Goal: Task Accomplishment & Management: Complete application form

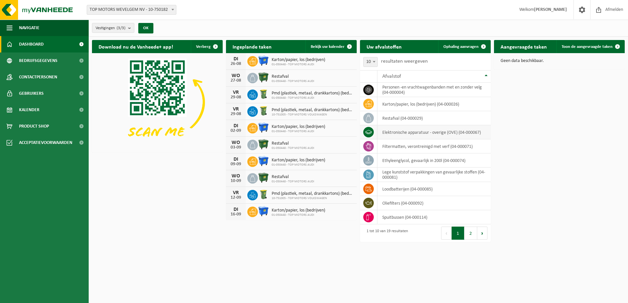
click at [439, 134] on td "elektronische apparatuur - overige (OVE) (04-000067)" at bounding box center [433, 132] width 113 height 14
click at [468, 235] on button "2" at bounding box center [470, 233] width 13 height 13
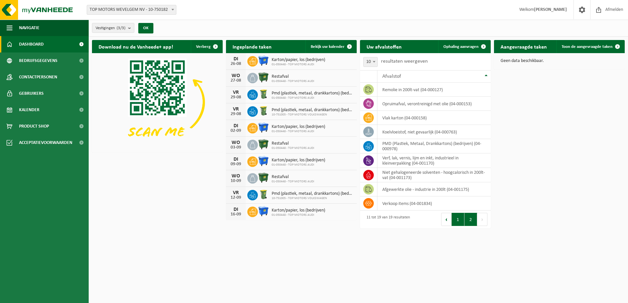
click at [460, 219] on button "1" at bounding box center [457, 219] width 13 height 13
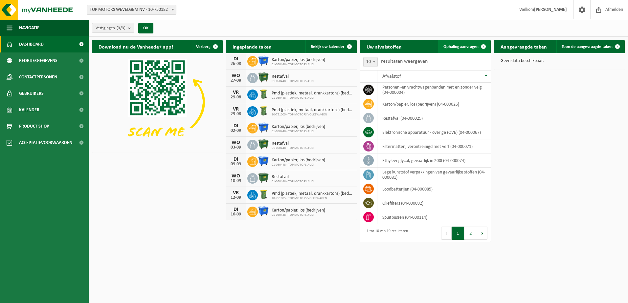
click at [463, 45] on span "Ophaling aanvragen" at bounding box center [460, 47] width 35 height 4
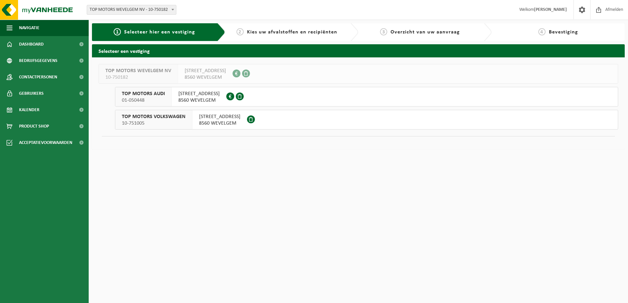
click at [167, 118] on span "TOP MOTORS VOLKSWAGEN" at bounding box center [154, 117] width 64 height 7
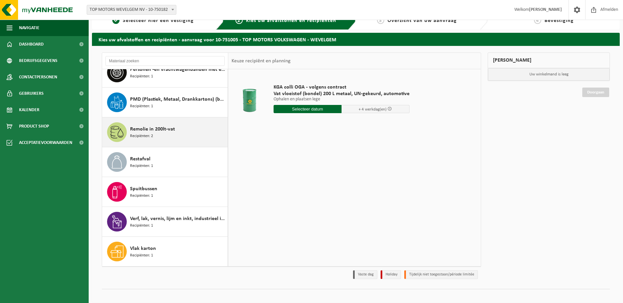
scroll to position [17, 0]
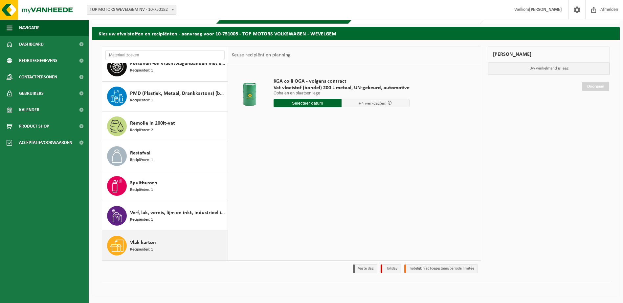
click at [178, 239] on div "Vlak karton Recipiënten: 1" at bounding box center [178, 246] width 96 height 20
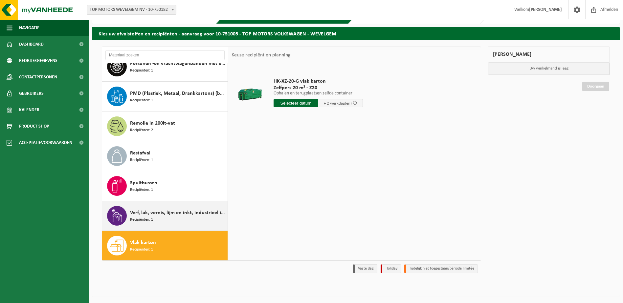
click at [178, 219] on div "Verf, lak, vernis, lijm en inkt, industrieel in kleinverpakking Recipiënten: 1" at bounding box center [178, 216] width 96 height 20
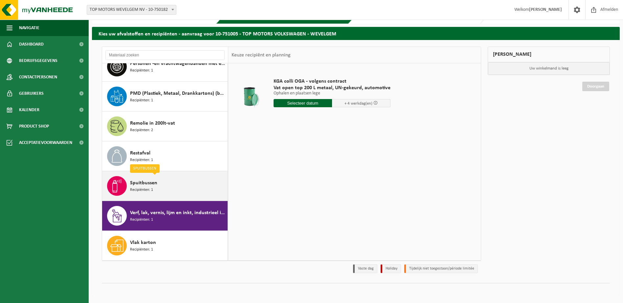
click at [171, 190] on div "Spuitbussen Recipiënten: 1" at bounding box center [178, 186] width 96 height 20
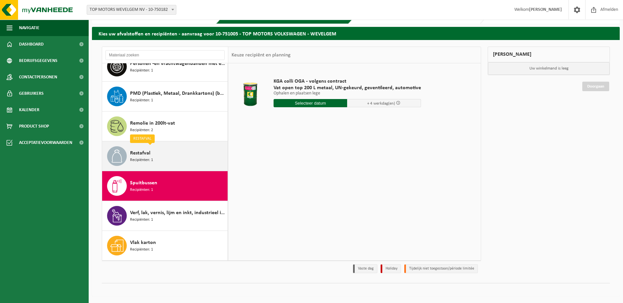
scroll to position [0, 0]
click at [190, 160] on div "Restafval Recipiënten: 1" at bounding box center [178, 156] width 96 height 20
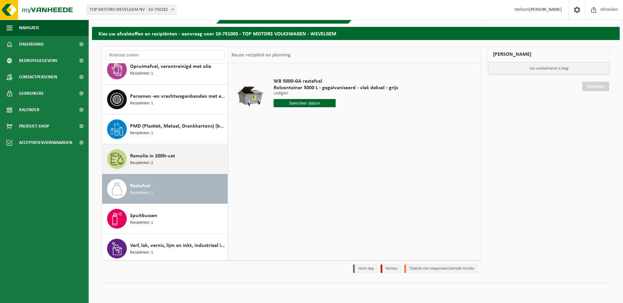
click at [184, 161] on div "Remolie in 200lt-vat Recipiënten: 2" at bounding box center [178, 159] width 96 height 20
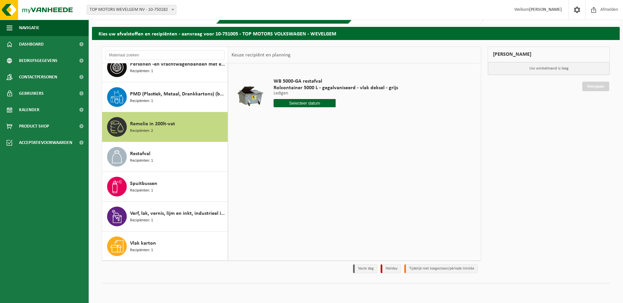
scroll to position [310, 0]
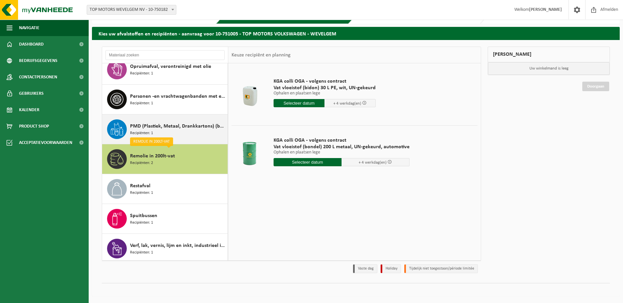
click at [187, 133] on div "PMD (Plastiek, Metaal, Drankkartons) (bedrijven) Recipiënten: 1" at bounding box center [178, 130] width 96 height 20
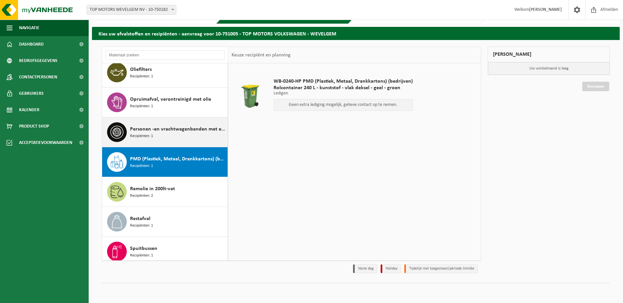
click at [184, 132] on span "Personen -en vrachtwagenbanden met en zonder velg" at bounding box center [178, 129] width 96 height 8
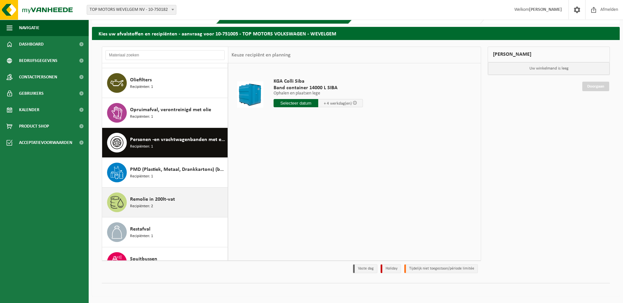
scroll to position [233, 0]
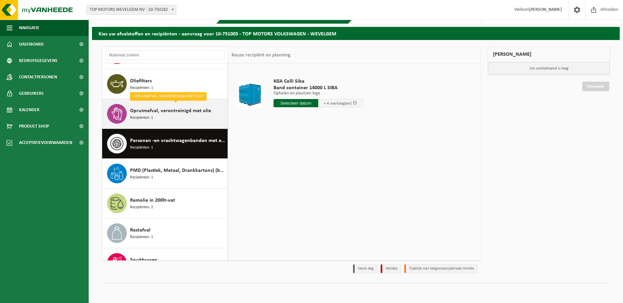
click at [182, 114] on span "Opruimafval, verontreinigd met olie" at bounding box center [170, 111] width 81 height 8
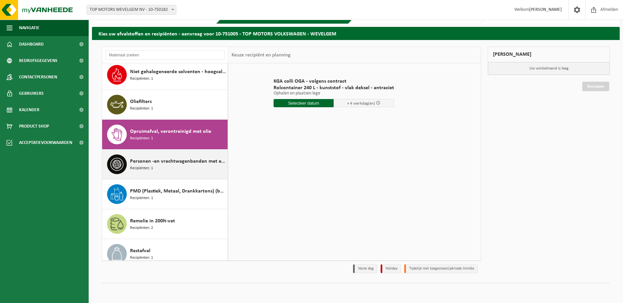
scroll to position [203, 0]
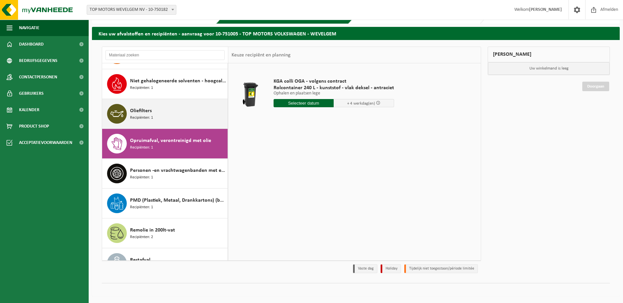
click at [178, 110] on div "Oliefilters Recipiënten: 1" at bounding box center [178, 114] width 96 height 20
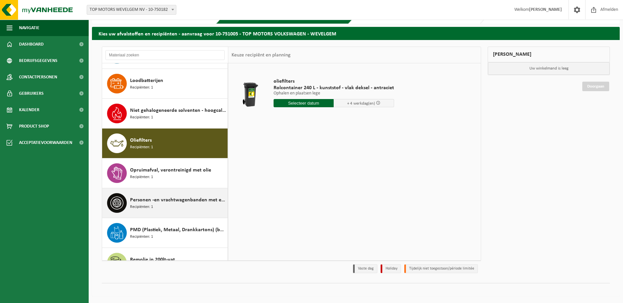
scroll to position [173, 0]
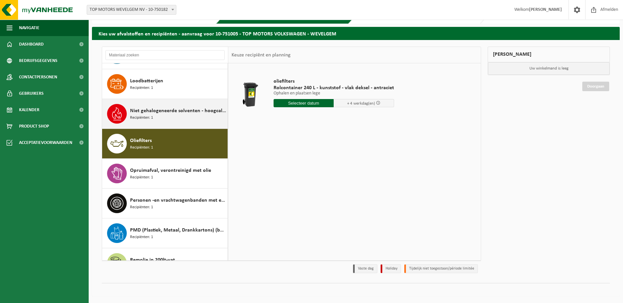
click at [181, 121] on div "Niet gehalogeneerde solventen - hoogcalorisch in 200lt-vat Recipiënten: 1" at bounding box center [178, 114] width 96 height 20
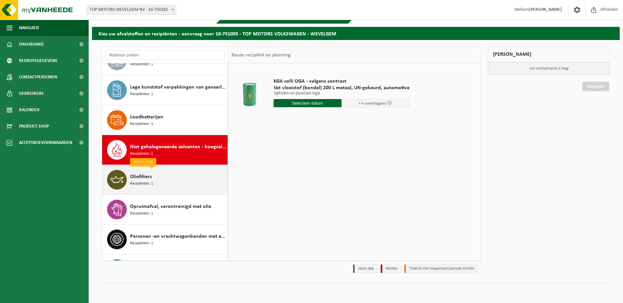
scroll to position [111, 0]
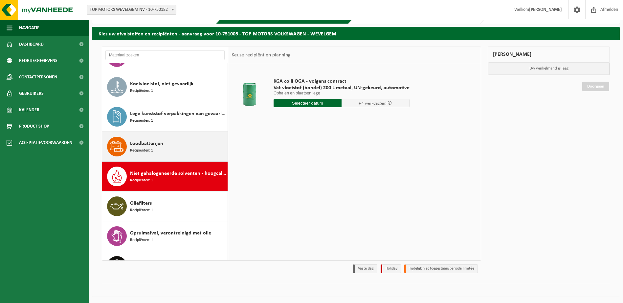
click at [183, 152] on div "Loodbatterijen Recipiënten: 1" at bounding box center [178, 147] width 96 height 20
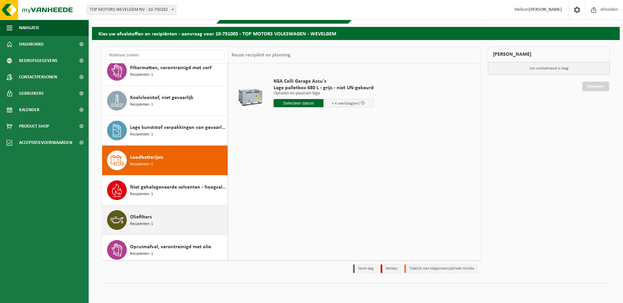
scroll to position [81, 0]
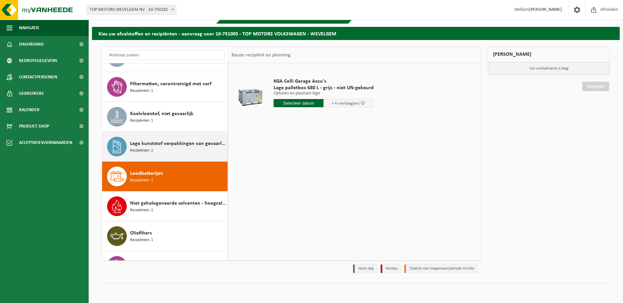
click at [190, 144] on span "Lege kunststof verpakkingen van gevaarlijke stoffen" at bounding box center [178, 144] width 96 height 8
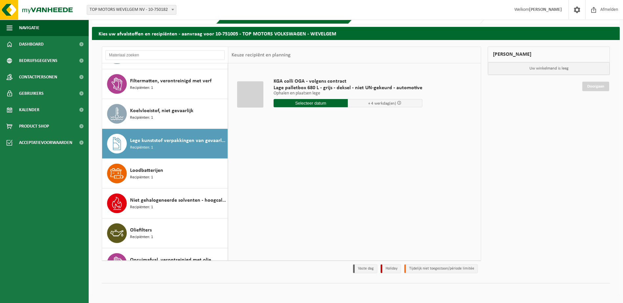
scroll to position [51, 0]
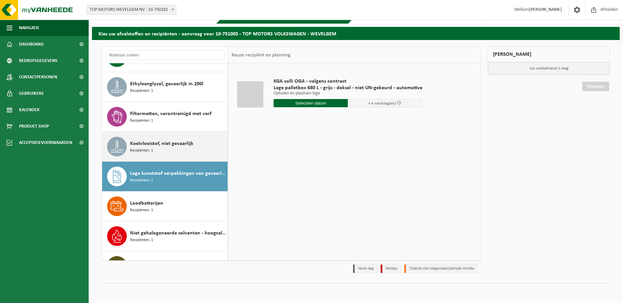
click at [176, 143] on span "Koelvloeistof, niet gevaarlijk" at bounding box center [161, 144] width 63 height 8
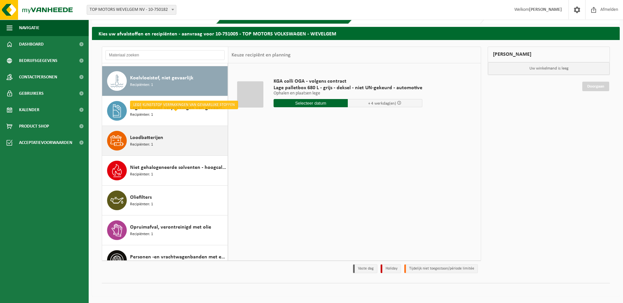
scroll to position [120, 0]
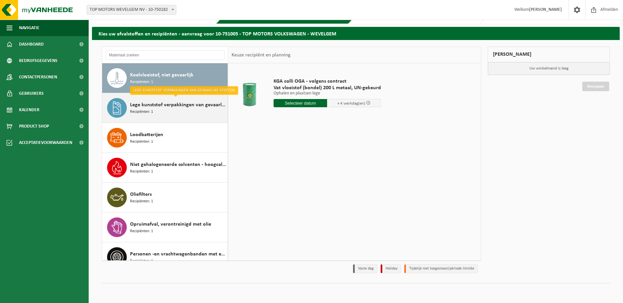
click at [179, 107] on span "Lege kunststof verpakkingen van gevaarlijke stoffen" at bounding box center [178, 105] width 96 height 8
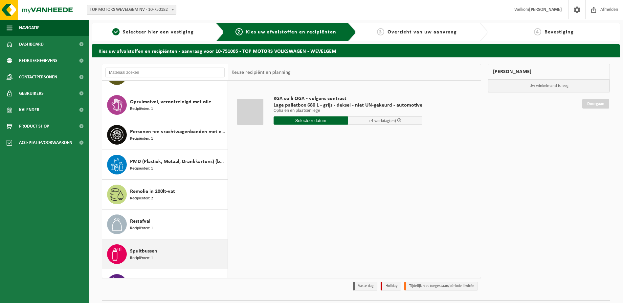
scroll to position [245, 0]
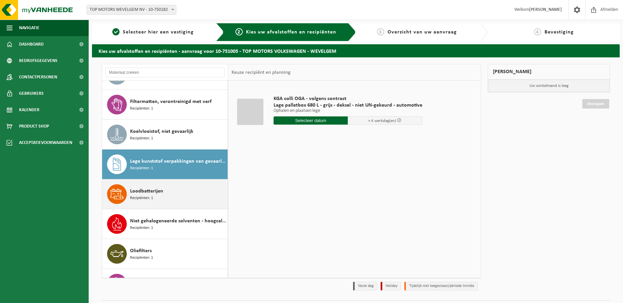
click at [184, 193] on div "Loodbatterijen Recipiënten: 1" at bounding box center [178, 195] width 96 height 20
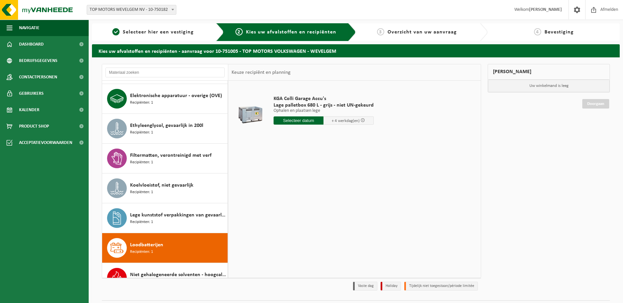
scroll to position [15, 0]
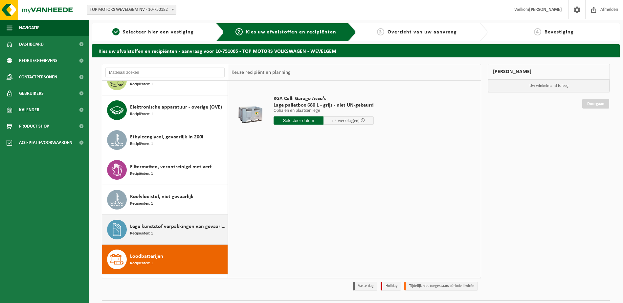
click at [175, 230] on span "Lege kunststof verpakkingen van gevaarlijke stoffen" at bounding box center [178, 227] width 96 height 8
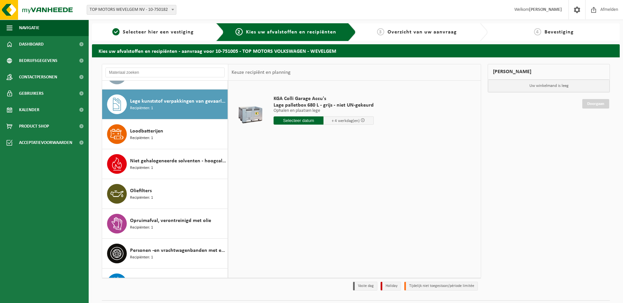
scroll to position [149, 0]
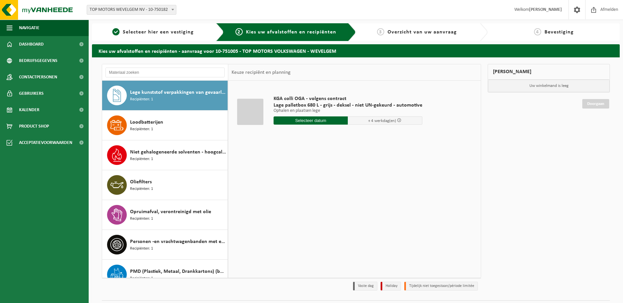
click at [188, 103] on div "Lege kunststof verpakkingen van gevaarlijke stoffen Recipiënten: 1" at bounding box center [178, 96] width 96 height 20
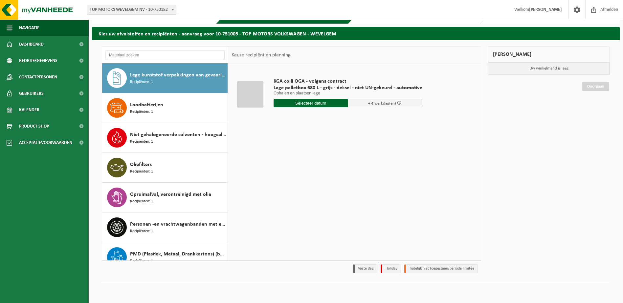
scroll to position [0, 0]
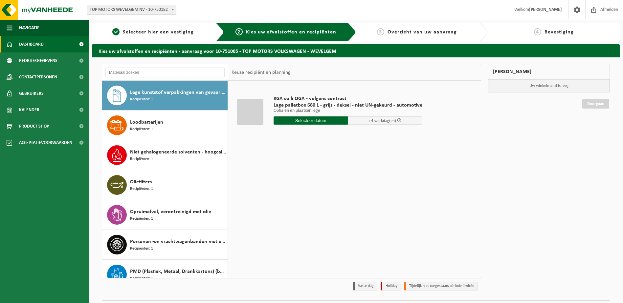
click at [60, 45] on link "Dashboard" at bounding box center [44, 44] width 89 height 16
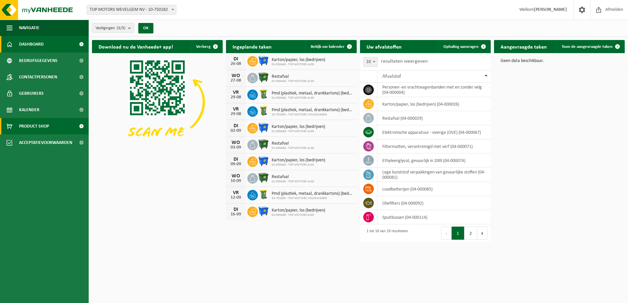
drag, startPoint x: 50, startPoint y: 11, endPoint x: 42, endPoint y: 130, distance: 119.1
click at [42, 130] on span "Product Shop" at bounding box center [34, 126] width 30 height 16
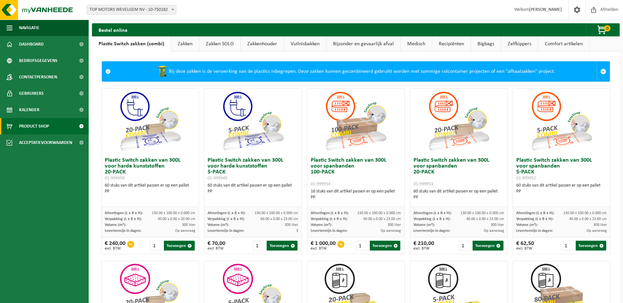
click at [229, 48] on link "Zakken SOLO" at bounding box center [219, 43] width 41 height 15
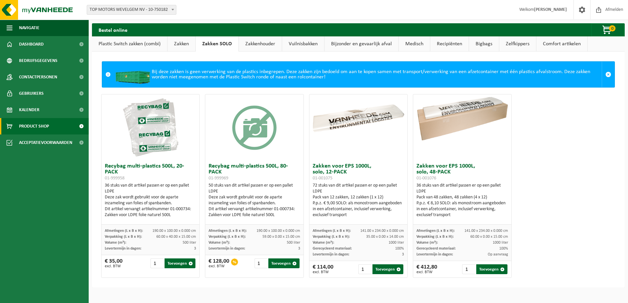
click at [194, 43] on link "Zakken" at bounding box center [181, 43] width 28 height 15
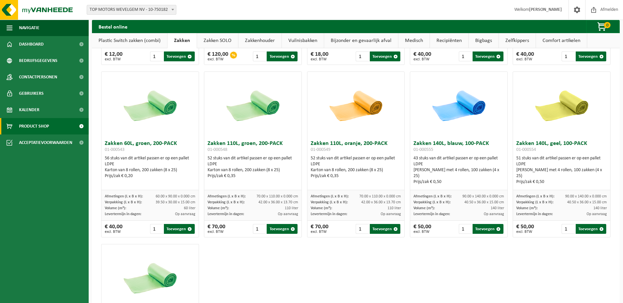
scroll to position [722, 0]
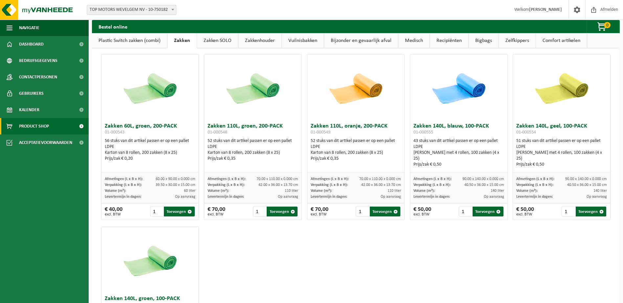
click at [517, 39] on link "Zelfkippers" at bounding box center [517, 40] width 37 height 15
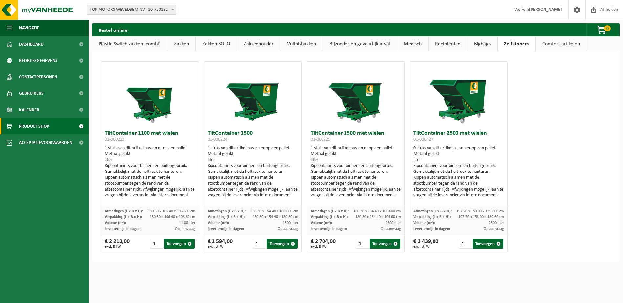
scroll to position [0, 0]
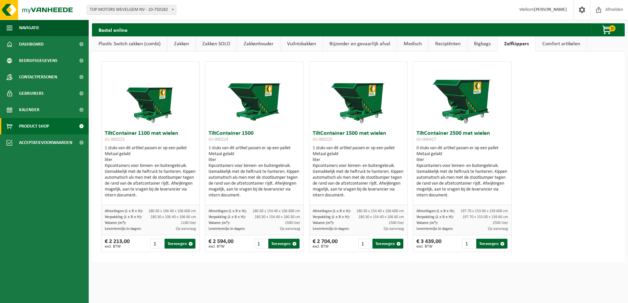
click at [492, 42] on link "Bigbags" at bounding box center [482, 43] width 30 height 15
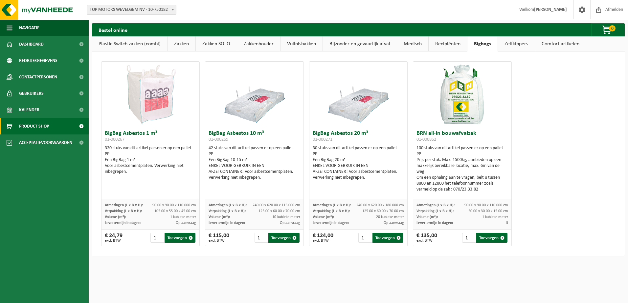
click at [505, 43] on link "Zelfkippers" at bounding box center [516, 43] width 37 height 15
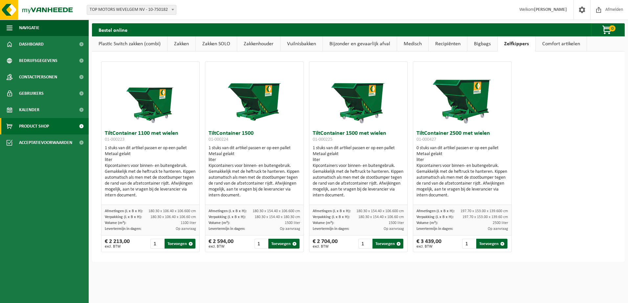
click at [569, 43] on link "Comfort artikelen" at bounding box center [560, 43] width 51 height 15
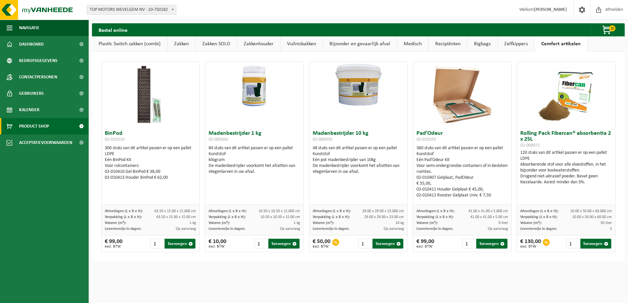
click at [250, 117] on div at bounding box center [254, 95] width 98 height 66
click at [251, 101] on img at bounding box center [254, 86] width 98 height 49
click at [249, 135] on h3 "Madenbestrijder 1 kg 02-005642" at bounding box center [254, 137] width 92 height 13
click at [244, 133] on h3 "Madenbestrijder 1 kg 02-005642" at bounding box center [254, 137] width 92 height 13
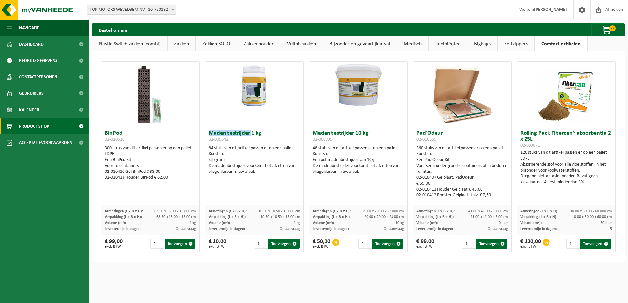
drag, startPoint x: 244, startPoint y: 133, endPoint x: 376, endPoint y: 89, distance: 138.7
click at [376, 89] on img at bounding box center [358, 86] width 98 height 49
click at [349, 164] on div "De madenbestrijder voorkomt het afzetten van vliegenlarven in uw afval." at bounding box center [359, 169] width 92 height 12
drag, startPoint x: 349, startPoint y: 164, endPoint x: 340, endPoint y: 133, distance: 32.4
click at [340, 134] on h3 "Madenbestrijder 10 kg 02-000935" at bounding box center [359, 137] width 92 height 13
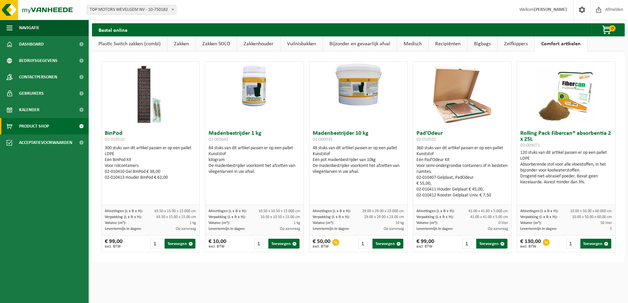
click at [344, 112] on div at bounding box center [358, 95] width 98 height 66
click at [516, 45] on link "Zelfkippers" at bounding box center [515, 43] width 37 height 15
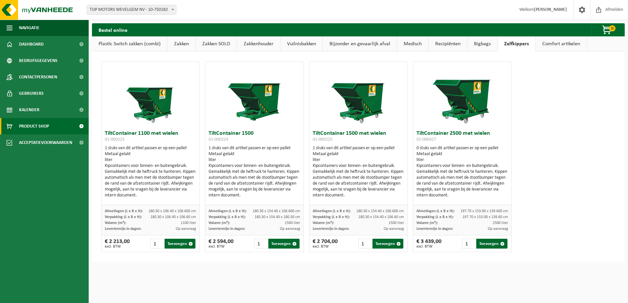
drag, startPoint x: 488, startPoint y: 46, endPoint x: 481, endPoint y: 46, distance: 7.2
click at [488, 46] on link "Bigbags" at bounding box center [482, 43] width 30 height 15
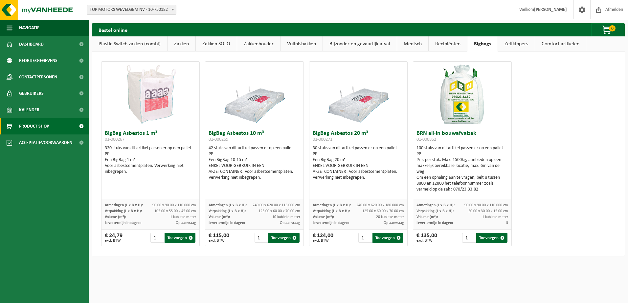
click at [452, 46] on link "Recipiënten" at bounding box center [447, 43] width 38 height 15
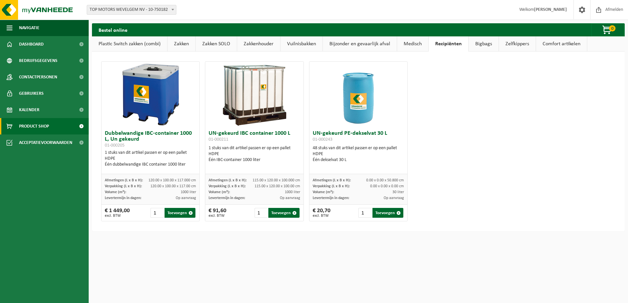
click at [415, 46] on link "Medisch" at bounding box center [412, 43] width 31 height 15
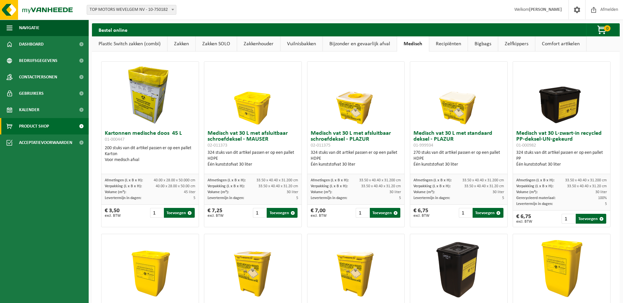
click at [374, 47] on link "Bijzonder en gevaarlijk afval" at bounding box center [360, 43] width 74 height 15
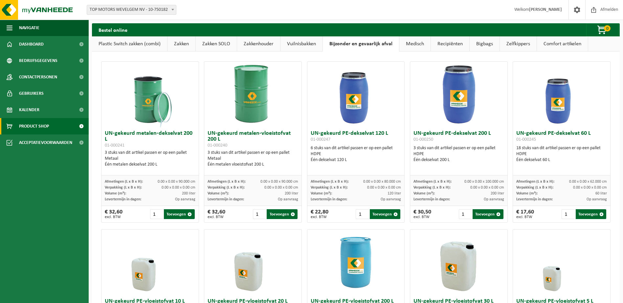
click at [295, 44] on link "Vuilnisbakken" at bounding box center [301, 43] width 42 height 15
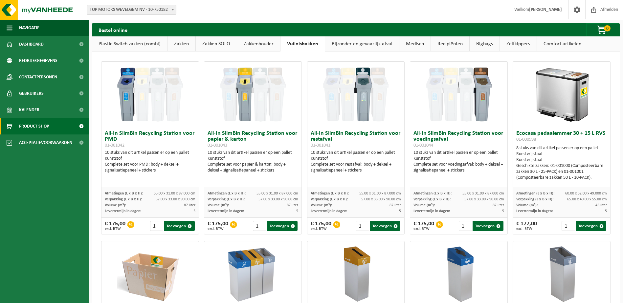
click at [251, 41] on link "Zakkenhouder" at bounding box center [258, 43] width 43 height 15
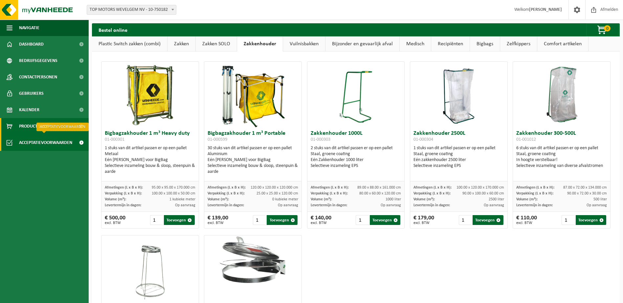
click at [49, 141] on span "Acceptatievoorwaarden" at bounding box center [45, 143] width 53 height 16
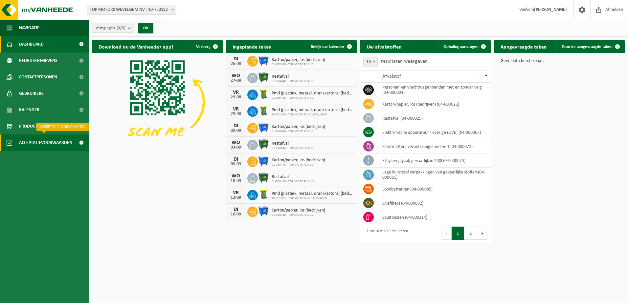
click at [49, 138] on span "Acceptatievoorwaarden" at bounding box center [45, 143] width 53 height 16
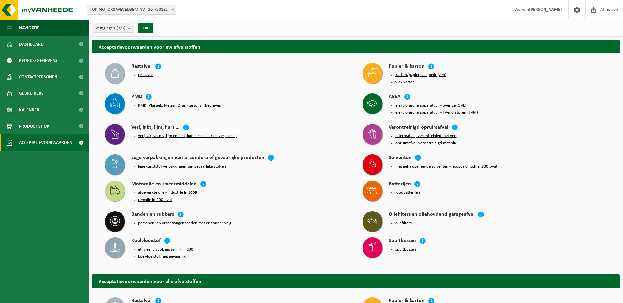
click at [178, 164] on button "lege kunststof verpakkingen van gevaarlijke stoffen" at bounding box center [182, 166] width 88 height 5
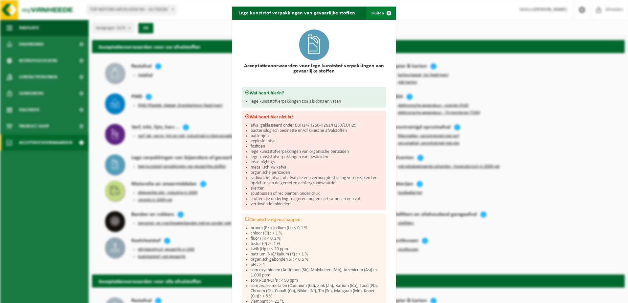
click at [383, 14] on span "button" at bounding box center [388, 13] width 13 height 13
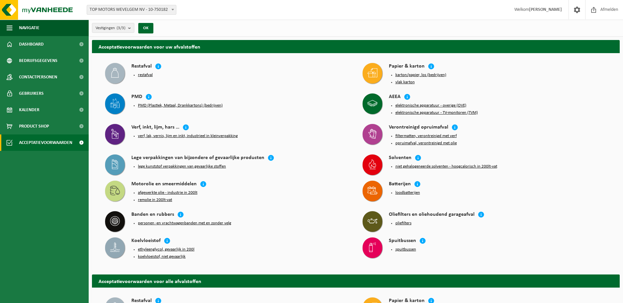
click at [403, 221] on button "oliefilters" at bounding box center [403, 223] width 16 height 5
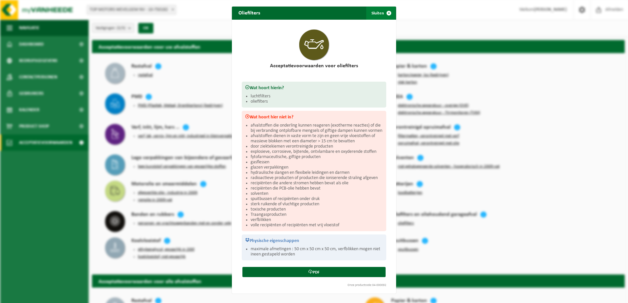
click at [383, 10] on span "button" at bounding box center [388, 13] width 13 height 13
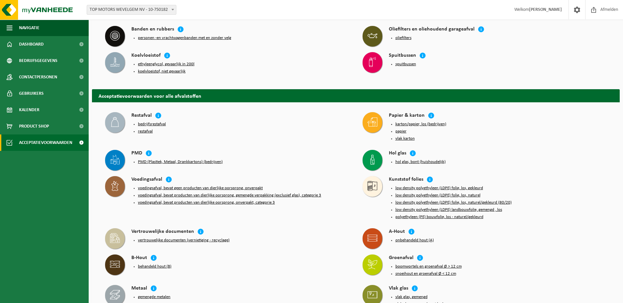
scroll to position [197, 0]
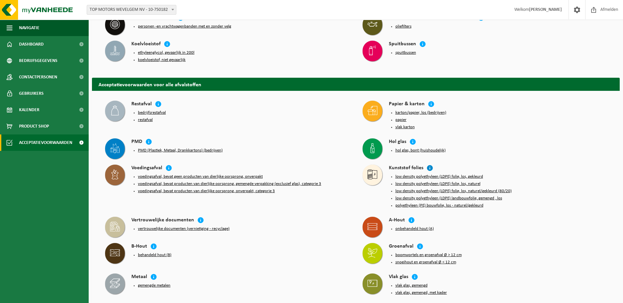
click at [429, 165] on icon at bounding box center [429, 168] width 7 height 7
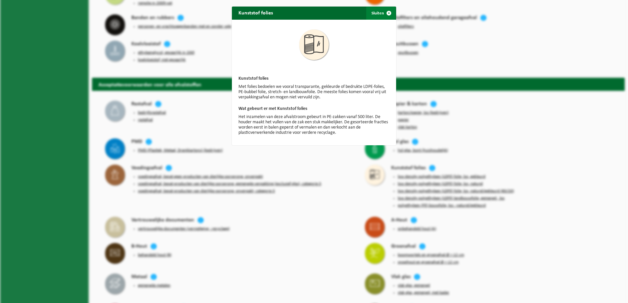
click at [387, 10] on span "button" at bounding box center [388, 13] width 13 height 13
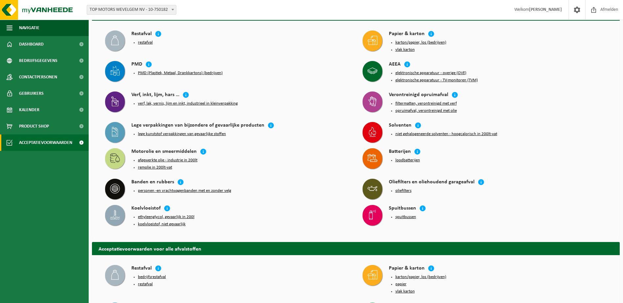
scroll to position [0, 0]
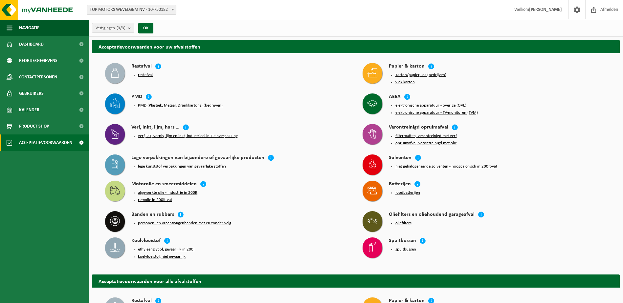
click at [163, 198] on button "remolie in 200lt-vat" at bounding box center [155, 200] width 34 height 5
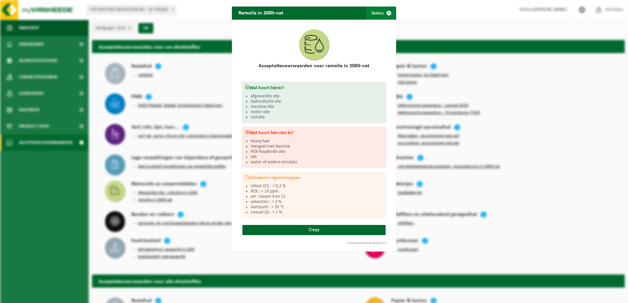
click at [384, 12] on span "button" at bounding box center [388, 13] width 13 height 13
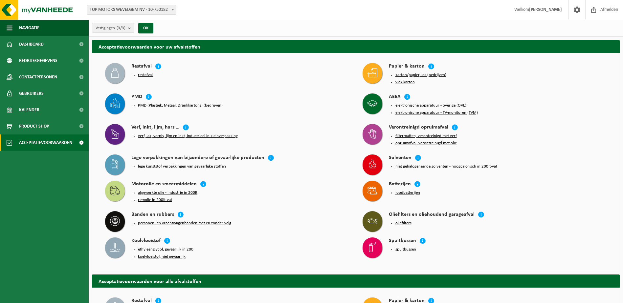
click at [170, 190] on button "afgewerkte olie - industrie in 200lt" at bounding box center [167, 192] width 59 height 5
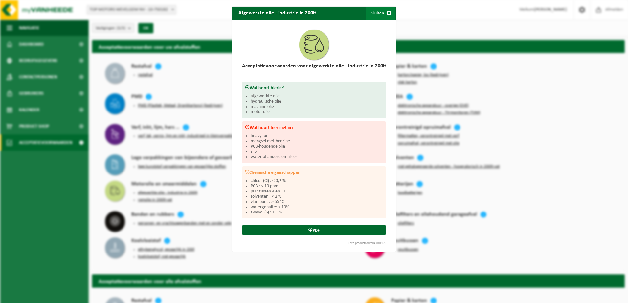
click at [387, 10] on span "button" at bounding box center [388, 13] width 13 height 13
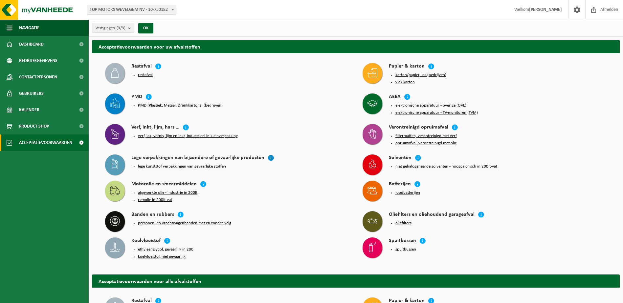
click at [268, 155] on icon at bounding box center [271, 158] width 7 height 7
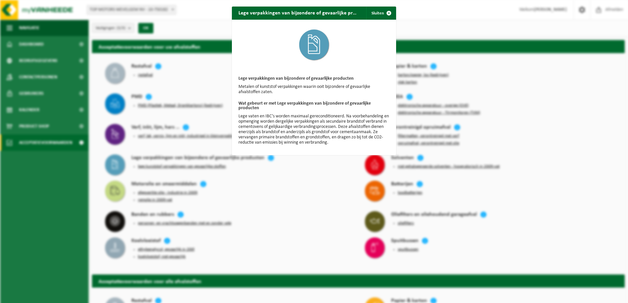
drag, startPoint x: 391, startPoint y: 14, endPoint x: 392, endPoint y: 17, distance: 3.5
click at [390, 14] on span "button" at bounding box center [388, 13] width 13 height 13
